Goal: Information Seeking & Learning: Learn about a topic

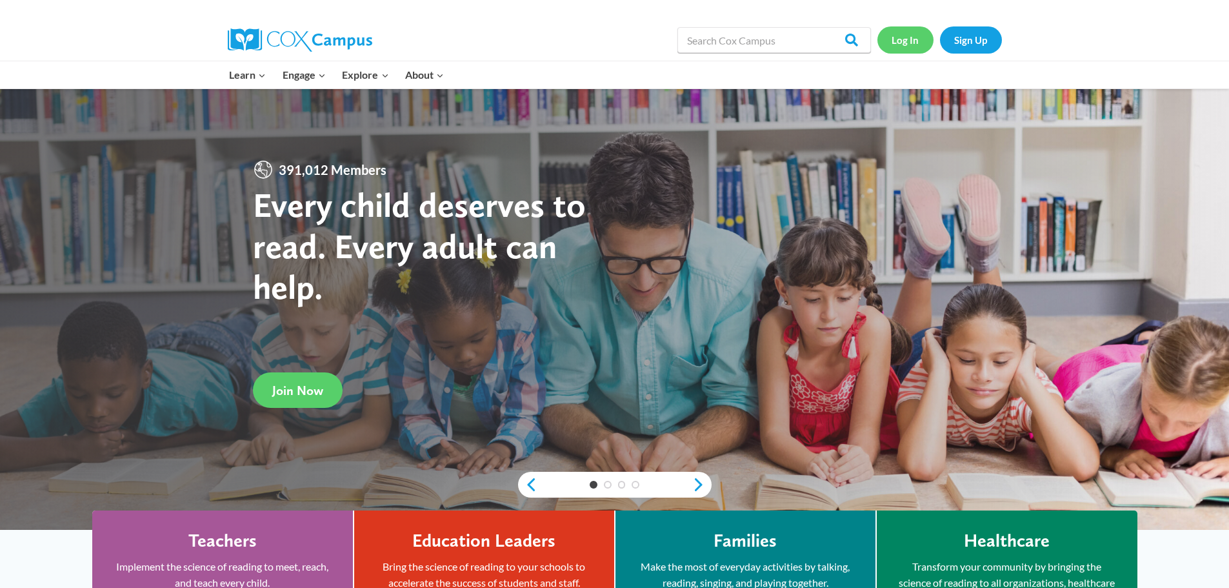
click at [903, 46] on link "Log In" at bounding box center [905, 39] width 56 height 26
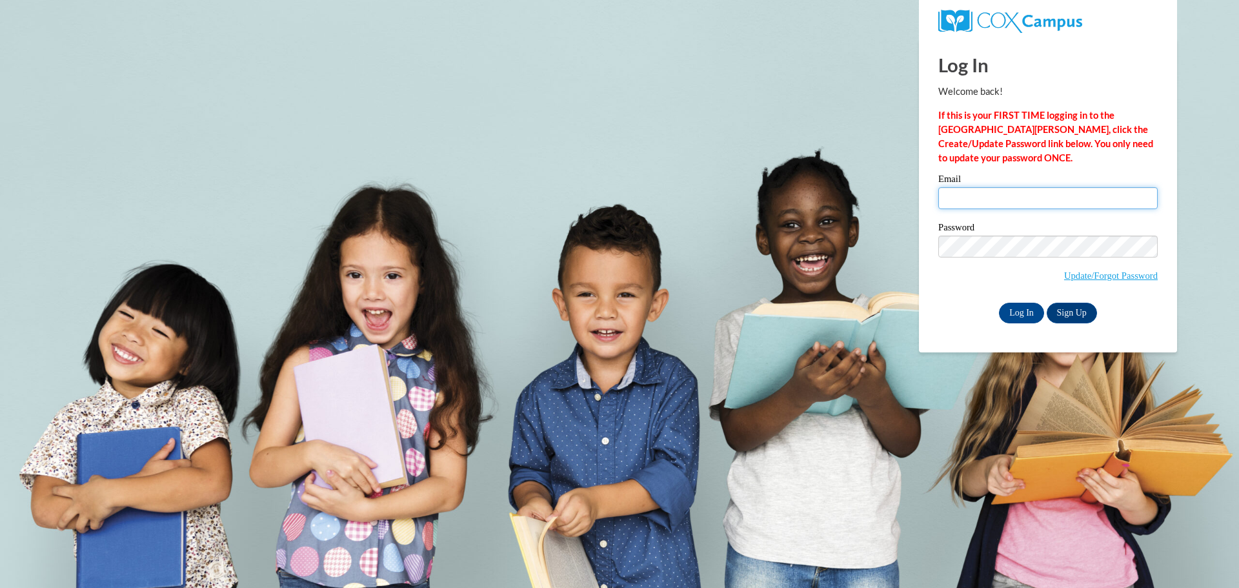
click at [1065, 202] on input "Email" at bounding box center [1047, 198] width 219 height 22
type input "[PERSON_NAME][EMAIL_ADDRESS][PERSON_NAME][PERSON_NAME][DOMAIN_NAME]"
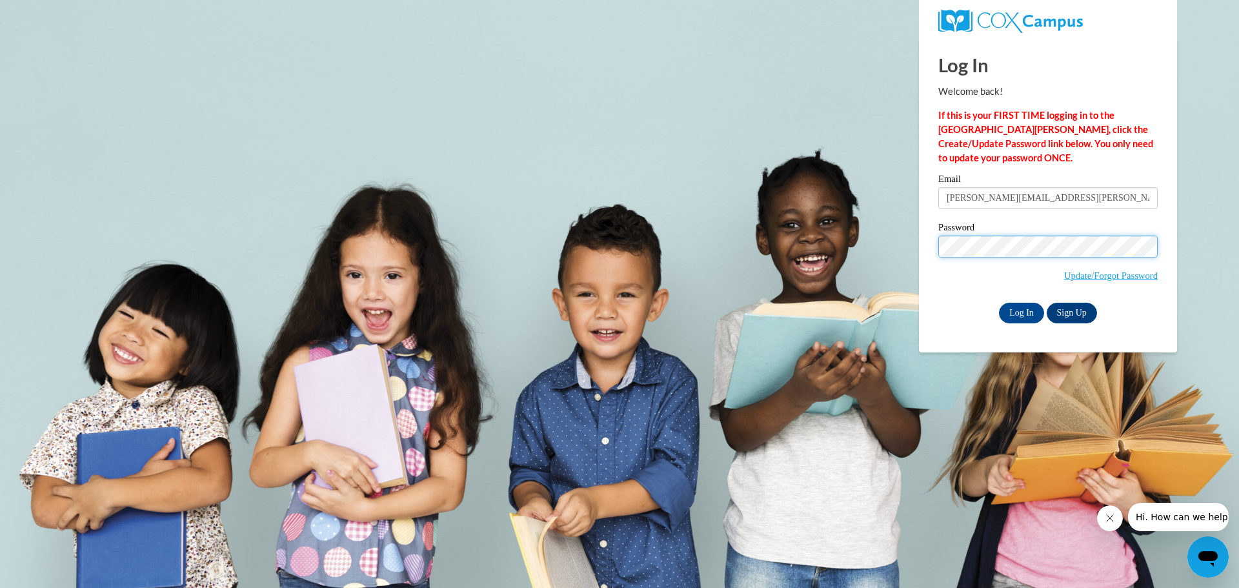
click at [999, 303] on input "Log In" at bounding box center [1021, 313] width 45 height 21
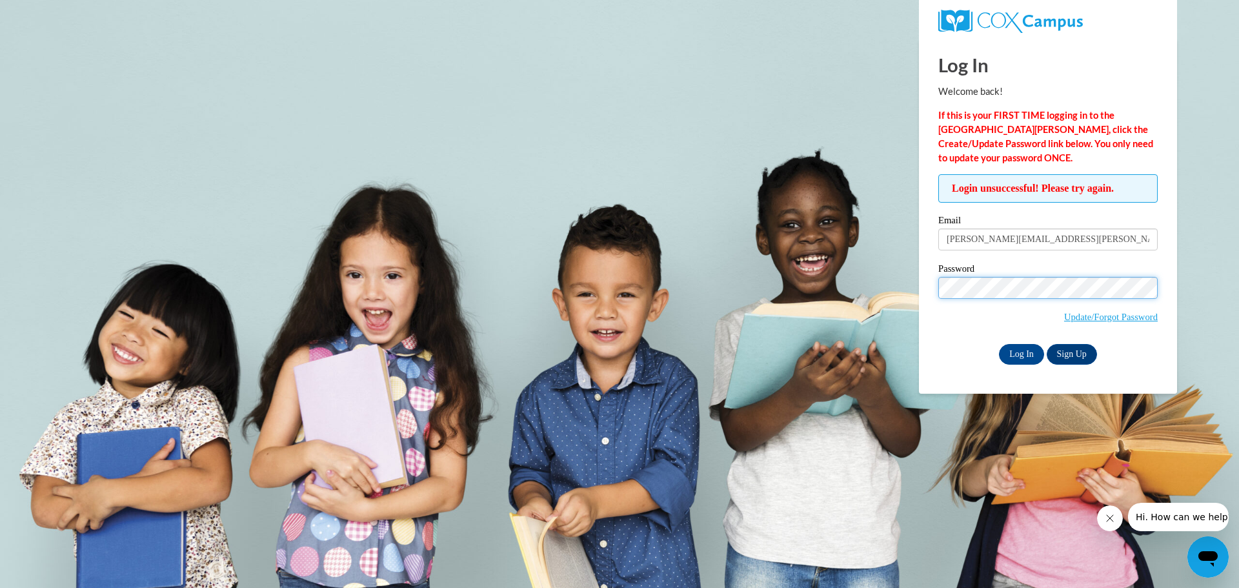
click at [999, 344] on input "Log In" at bounding box center [1021, 354] width 45 height 21
click at [1123, 313] on link "Update/Forgot Password" at bounding box center [1111, 317] width 94 height 10
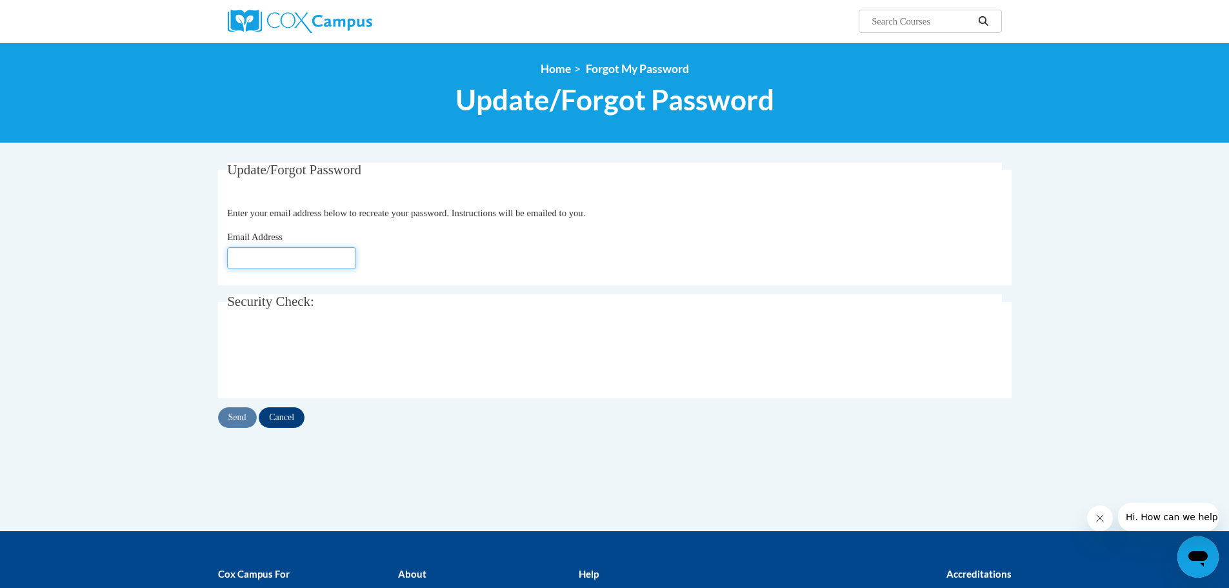
click at [334, 261] on input "Email Address" at bounding box center [291, 258] width 129 height 22
type input "[PERSON_NAME][EMAIL_ADDRESS][PERSON_NAME][PERSON_NAME][DOMAIN_NAME]"
click at [232, 414] on input "Send" at bounding box center [237, 417] width 39 height 21
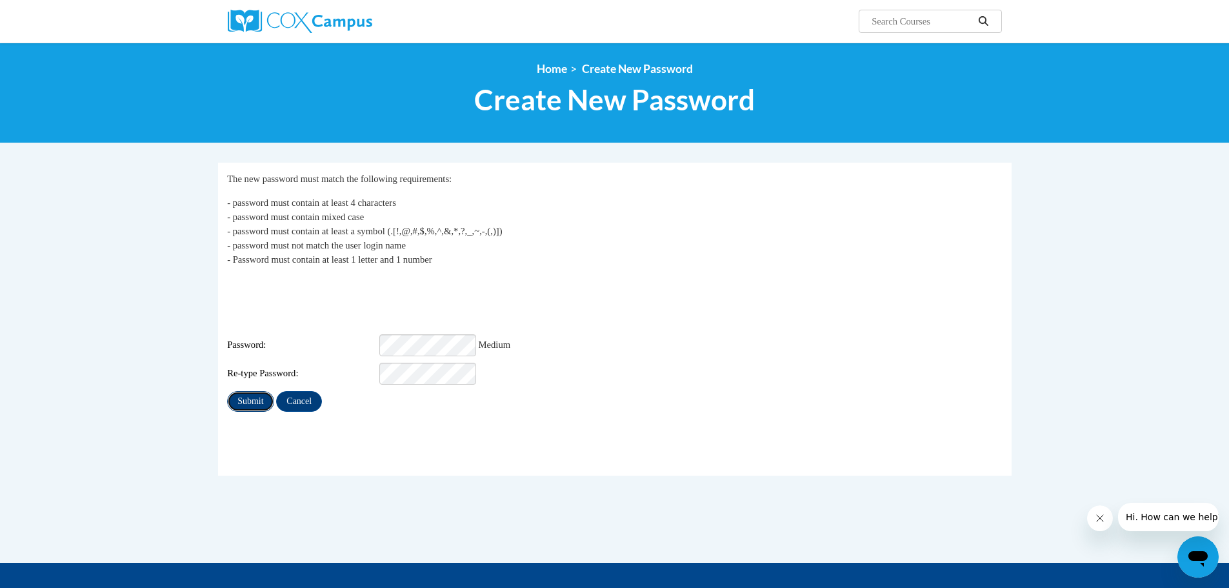
click at [237, 391] on input "Submit" at bounding box center [250, 401] width 46 height 21
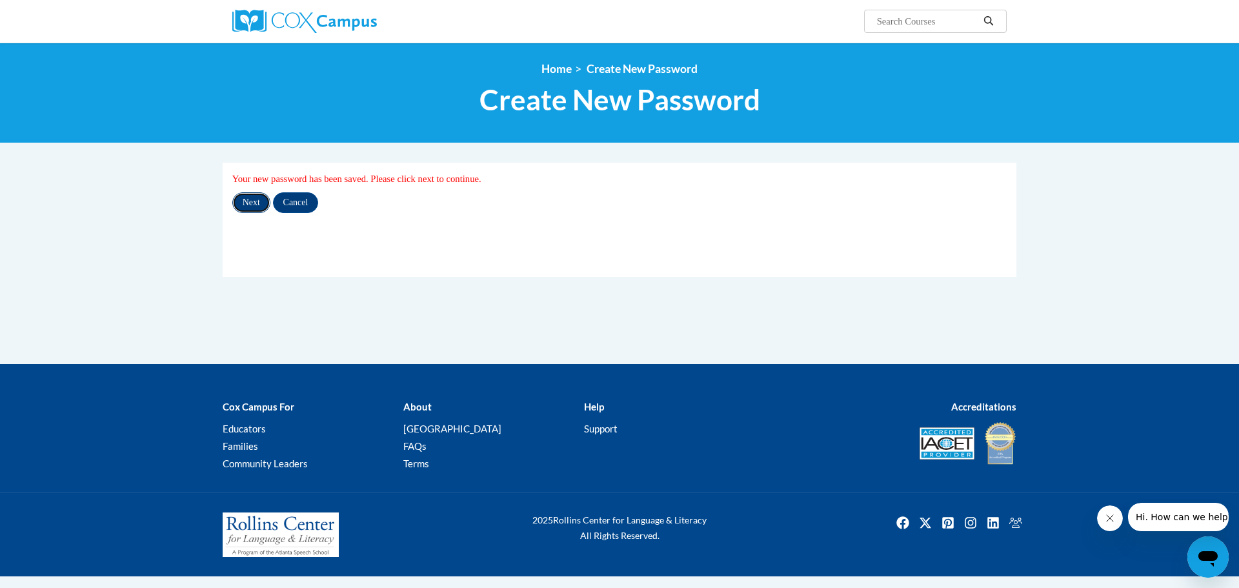
click at [250, 198] on input "Next" at bounding box center [251, 202] width 38 height 21
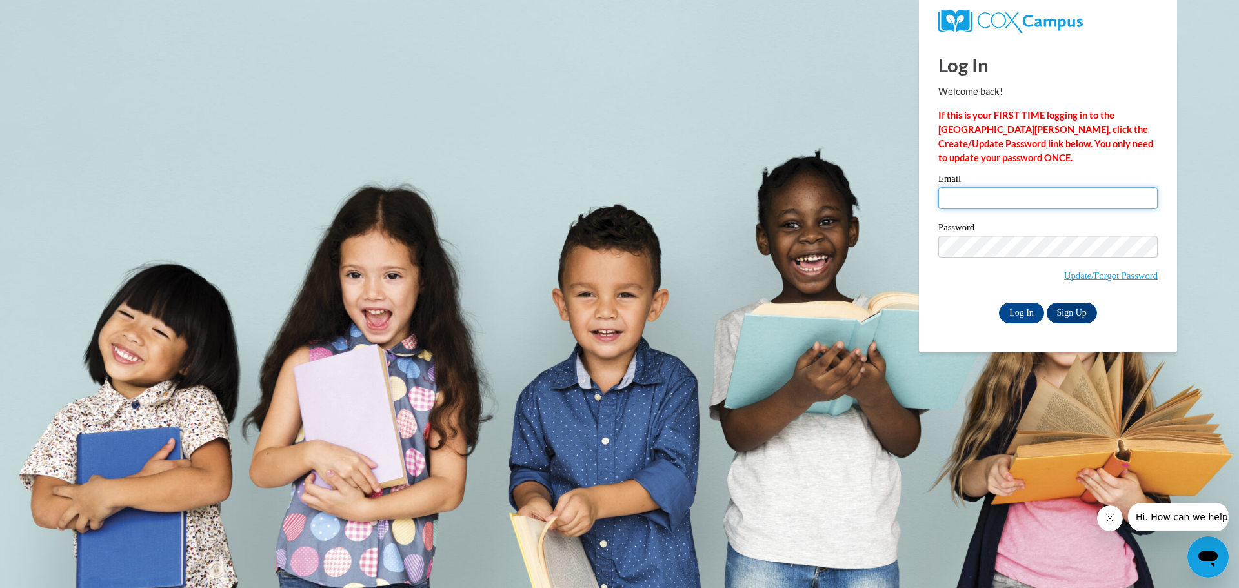
click at [1028, 199] on input "Email" at bounding box center [1047, 198] width 219 height 22
type input "sherry.sowards@colquitt.k12.ga.us"
click at [1041, 234] on div "Password Update/Forgot Password" at bounding box center [1047, 261] width 219 height 76
click at [1028, 308] on input "Log In" at bounding box center [1021, 313] width 45 height 21
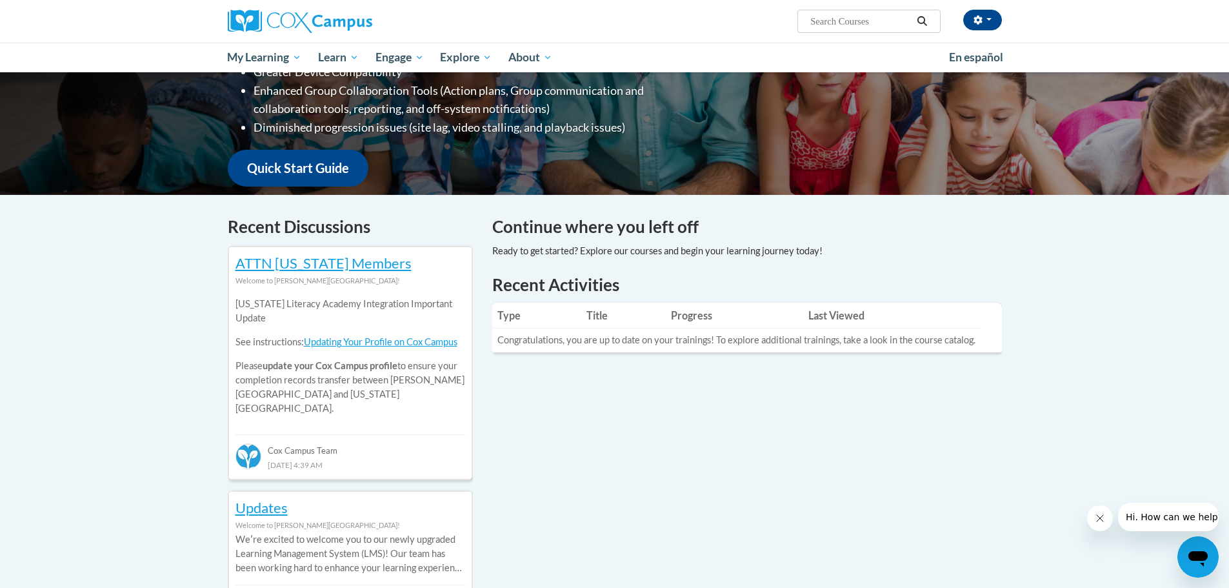
scroll to position [194, 0]
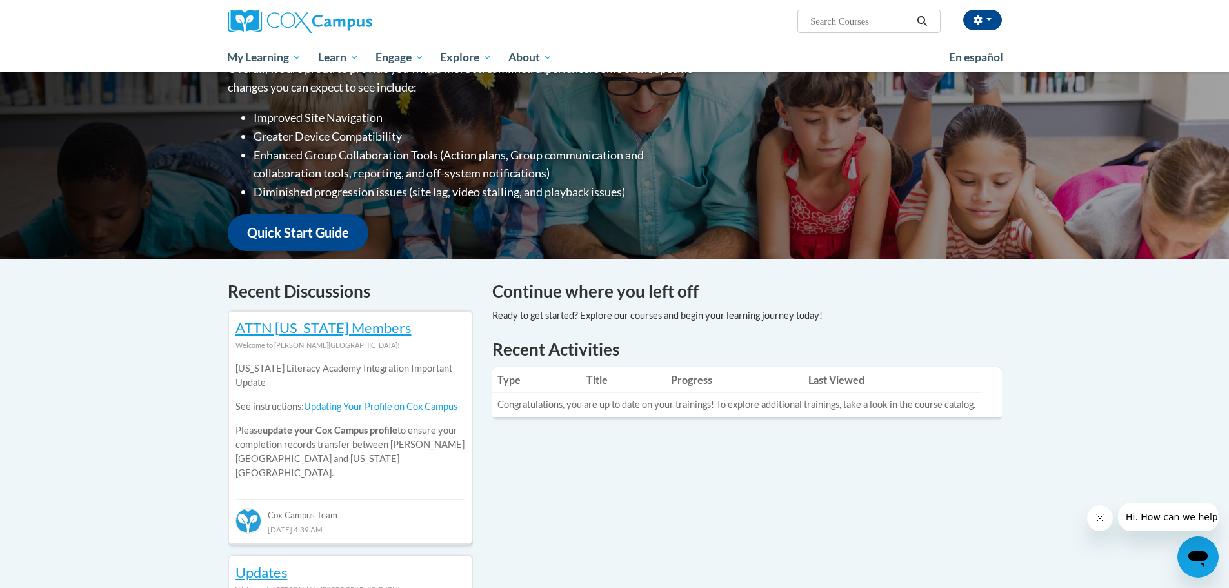
click at [832, 16] on input "Search..." at bounding box center [860, 21] width 103 height 15
click at [859, 10] on span "Search Search..." at bounding box center [868, 21] width 143 height 23
click at [855, 26] on input "Search..." at bounding box center [860, 21] width 103 height 15
click at [828, 17] on input "Search..." at bounding box center [860, 21] width 103 height 15
type input "sequencing"
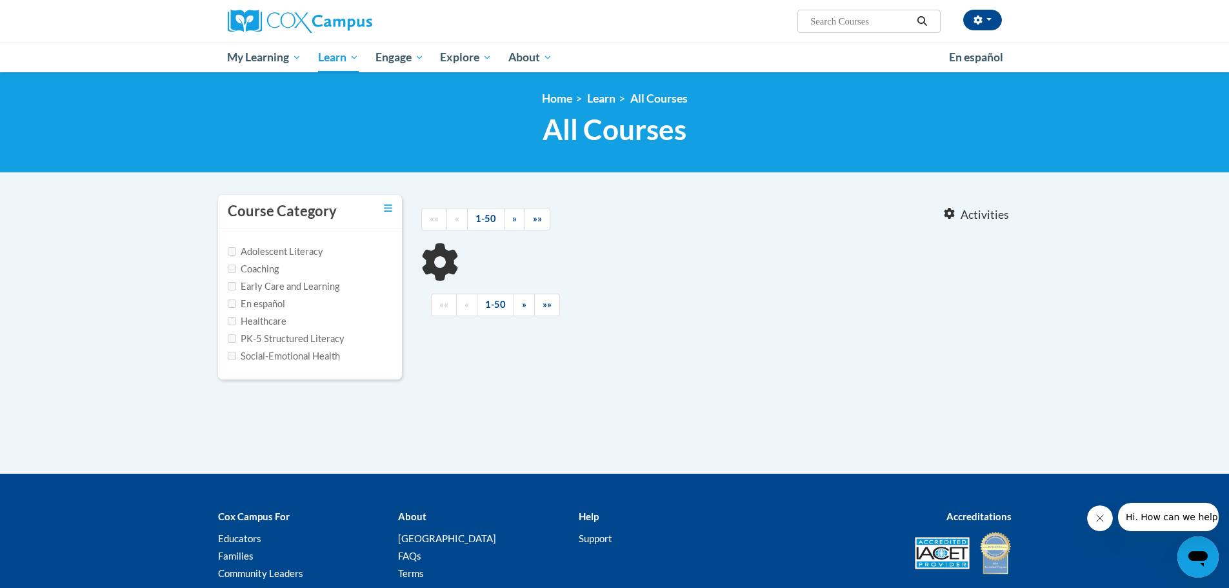
type input "sequencing"
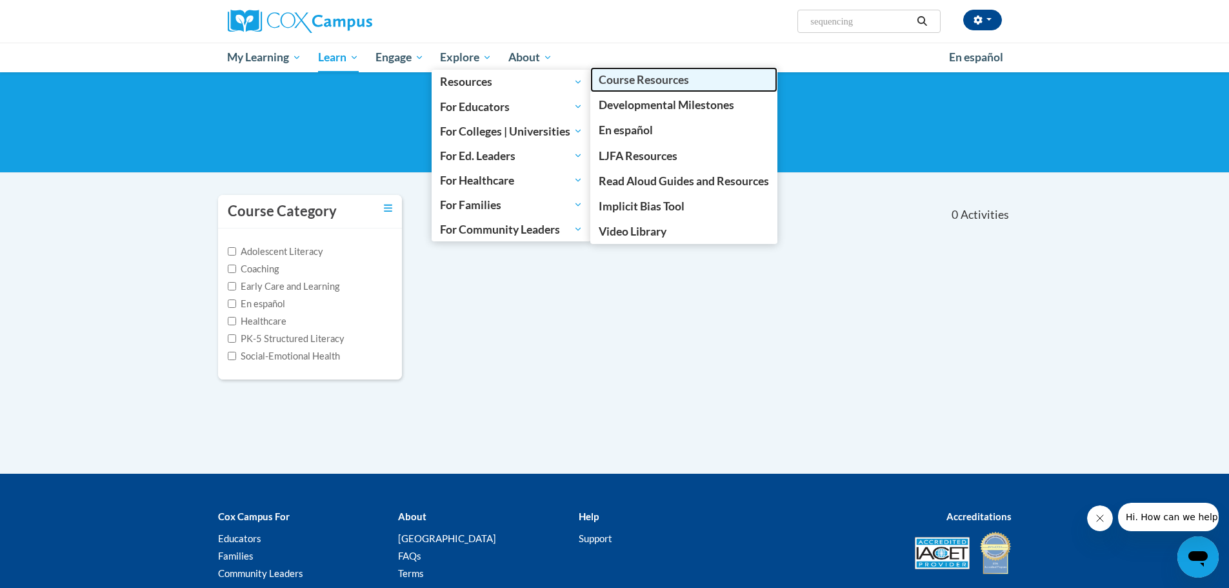
click at [641, 81] on span "Course Resources" at bounding box center [644, 80] width 90 height 14
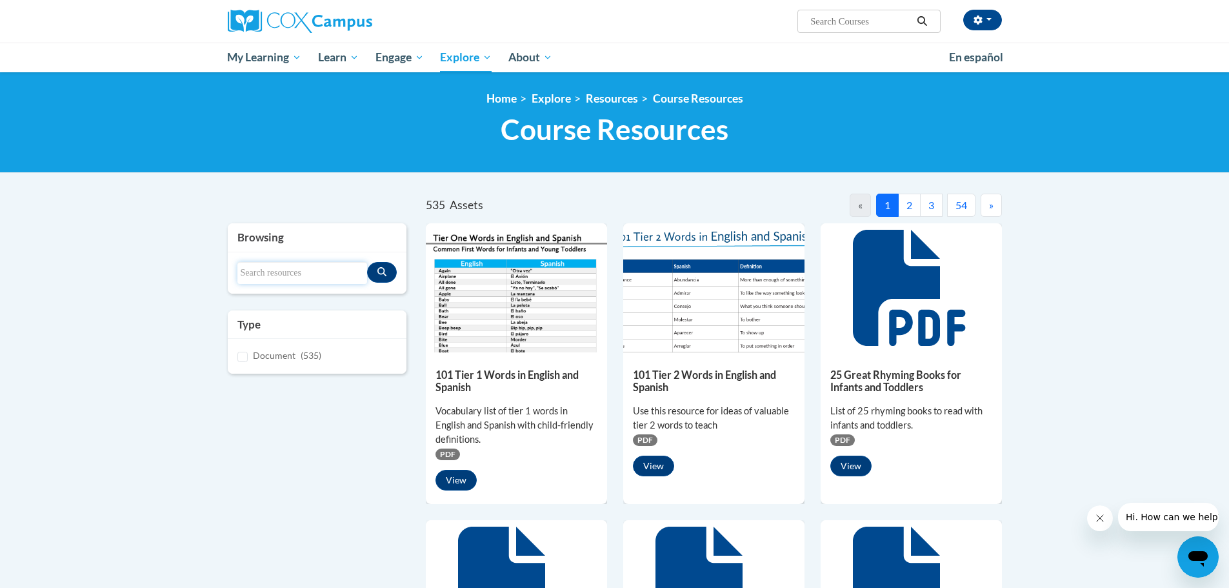
click at [294, 274] on input "Search resources" at bounding box center [302, 273] width 130 height 22
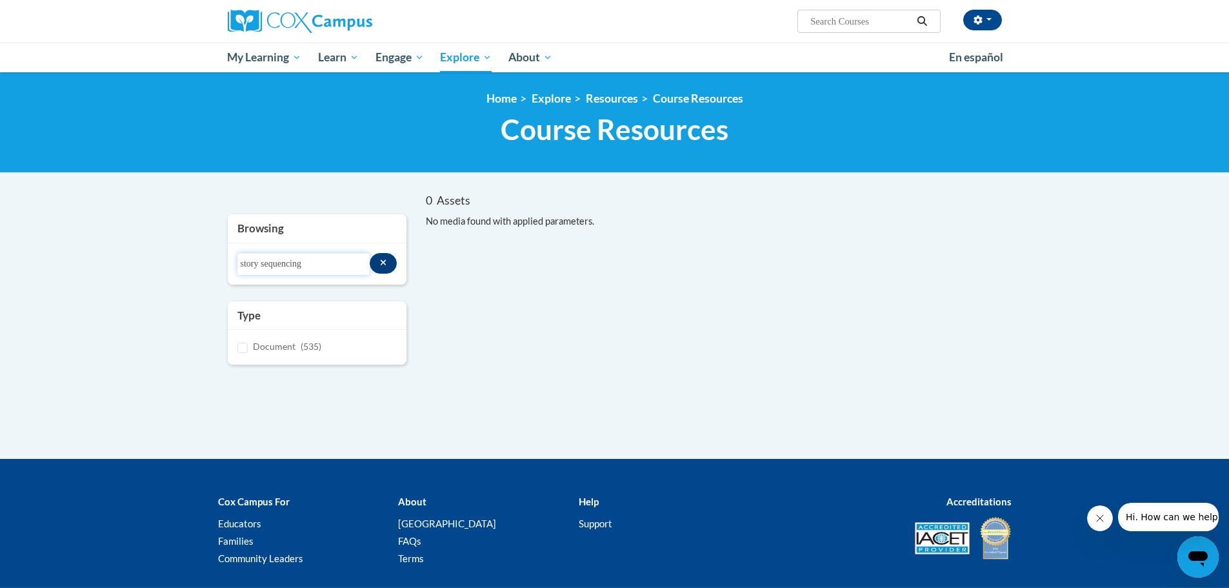
drag, startPoint x: 290, startPoint y: 268, endPoint x: 192, endPoint y: 264, distance: 98.1
click at [192, 264] on body "Sherry Sowards ([GEOGRAPHIC_DATA]/New_York UTC-04:00) My Profile Inbox My Trans…" at bounding box center [614, 335] width 1229 height 671
type input "sequence"
